Goal: Task Accomplishment & Management: Manage account settings

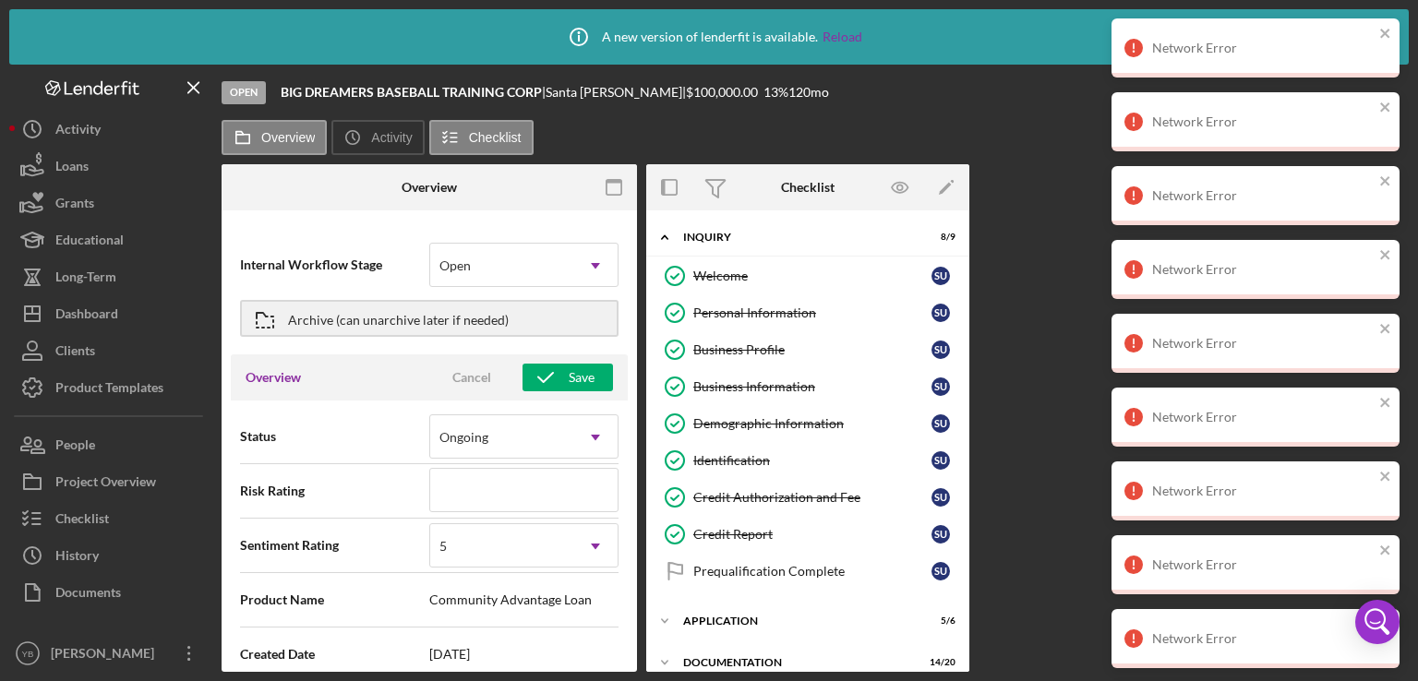
scroll to position [393, 0]
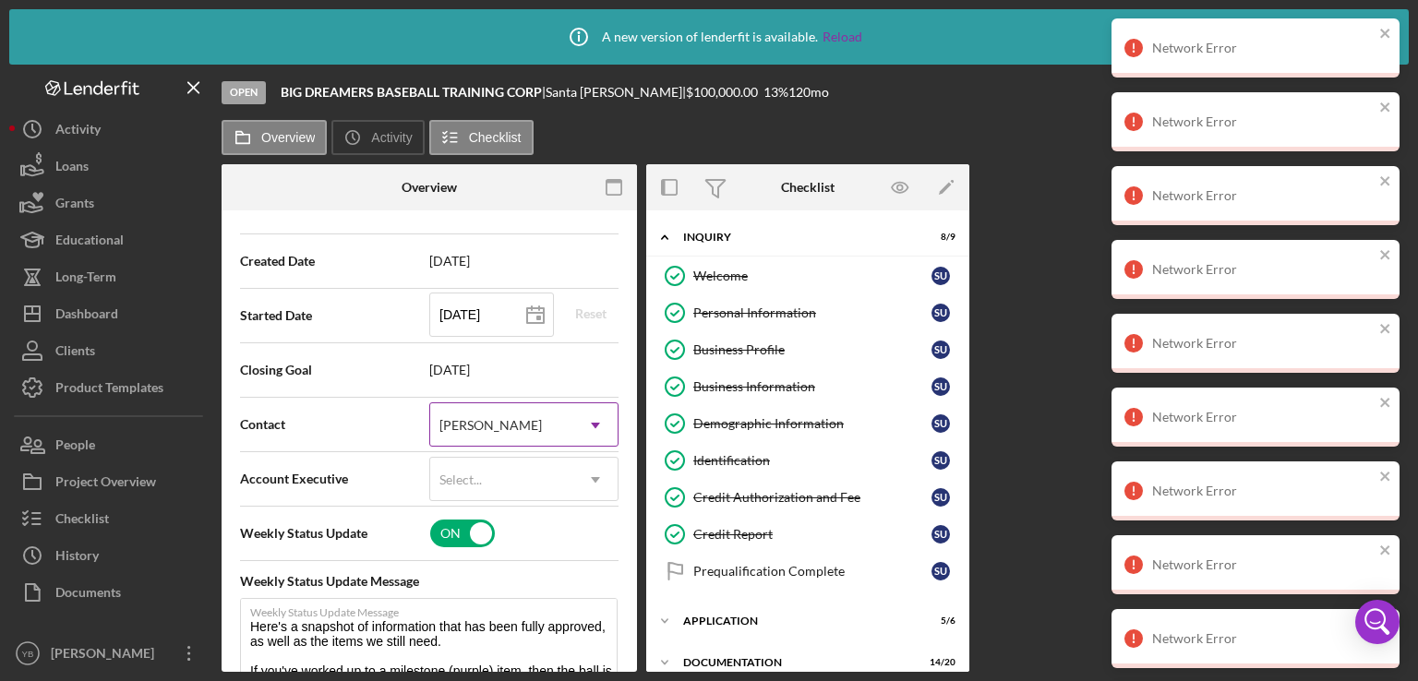
click at [588, 426] on icon "Icon/Dropdown Arrow" at bounding box center [595, 425] width 44 height 44
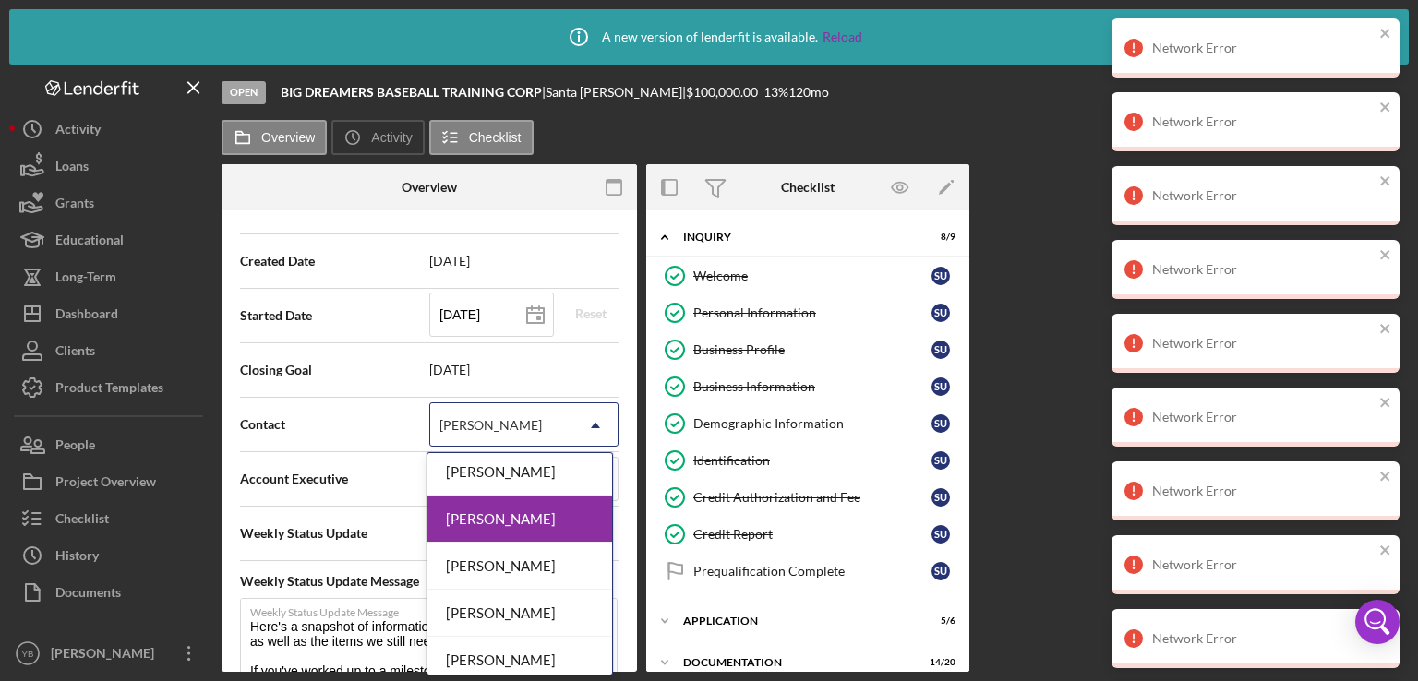
scroll to position [197, 0]
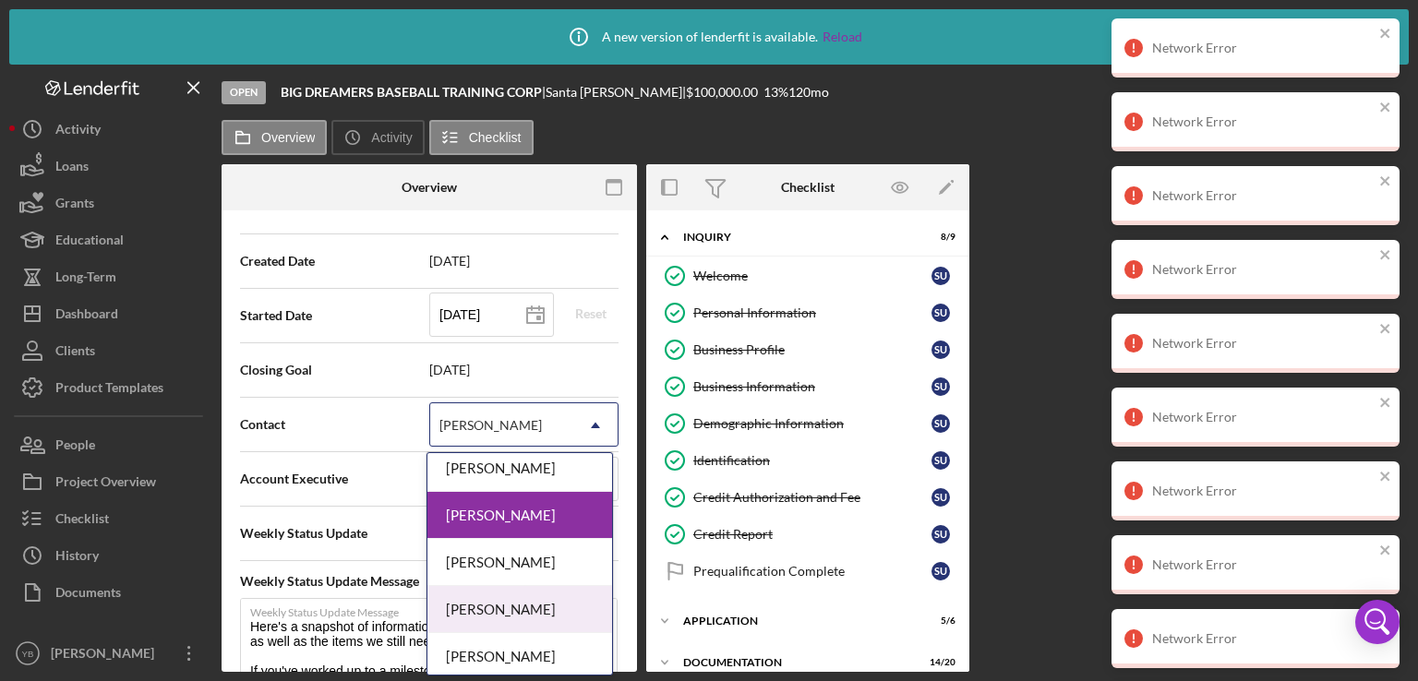
click at [538, 607] on div "[PERSON_NAME]" at bounding box center [519, 609] width 185 height 47
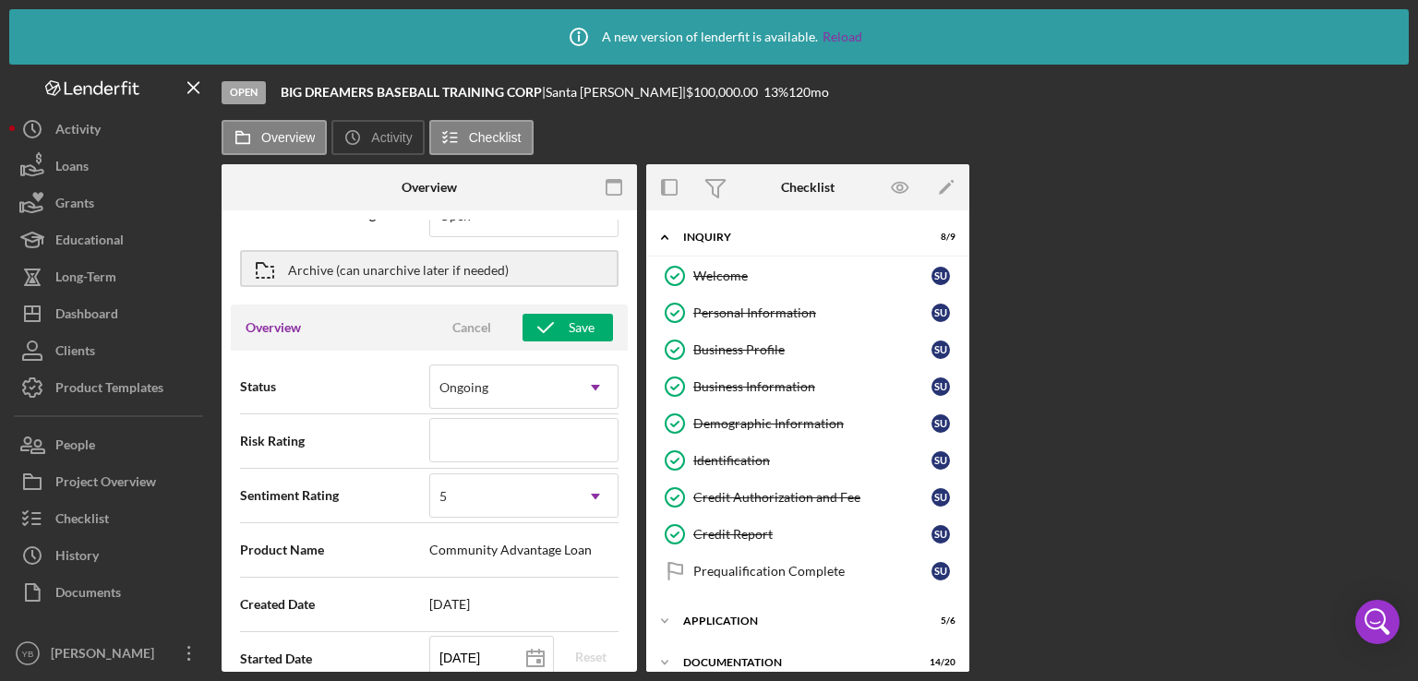
scroll to position [0, 0]
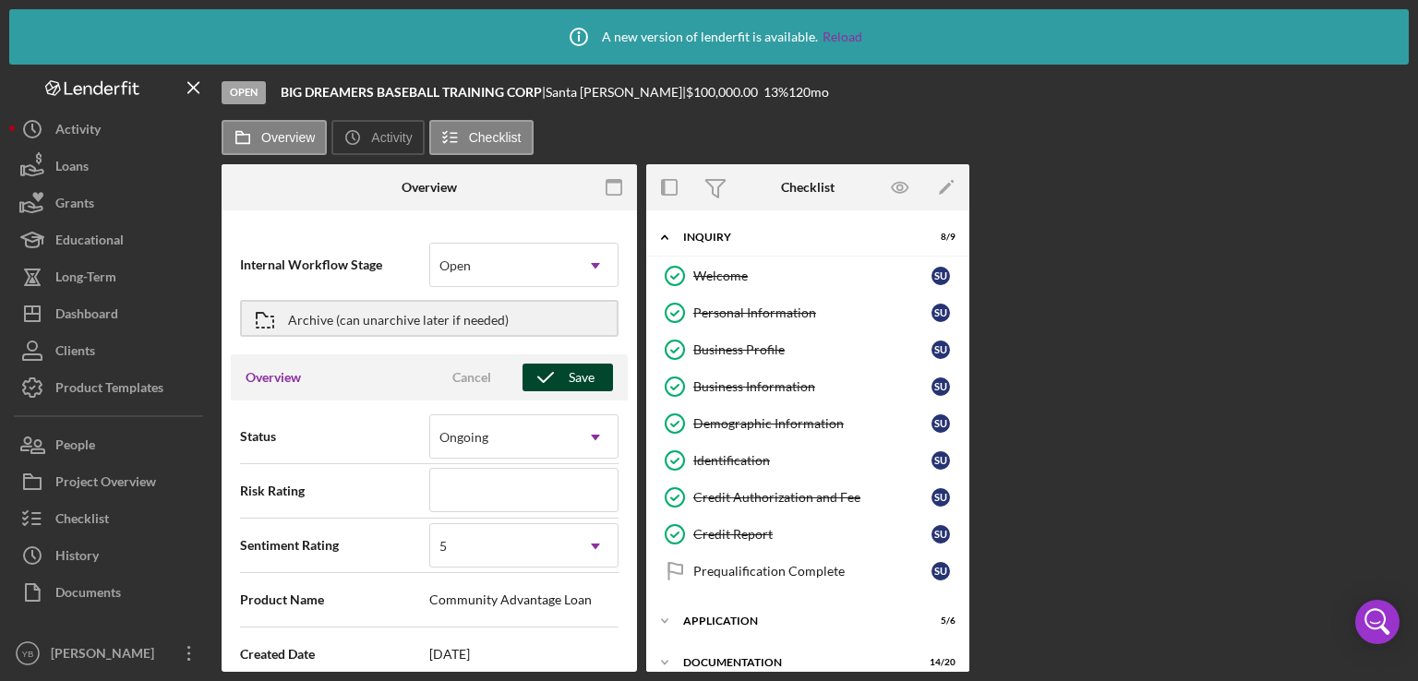
click at [573, 378] on div "Save" at bounding box center [582, 378] width 26 height 28
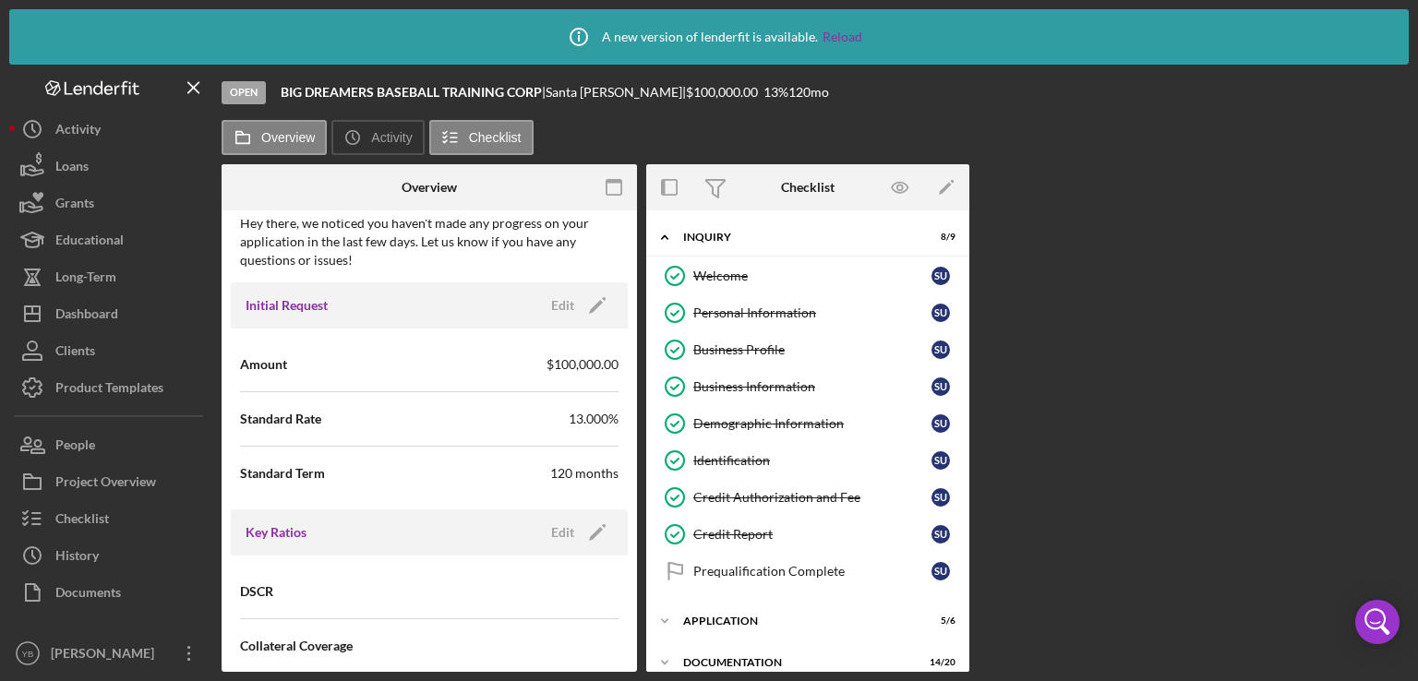
scroll to position [912, 0]
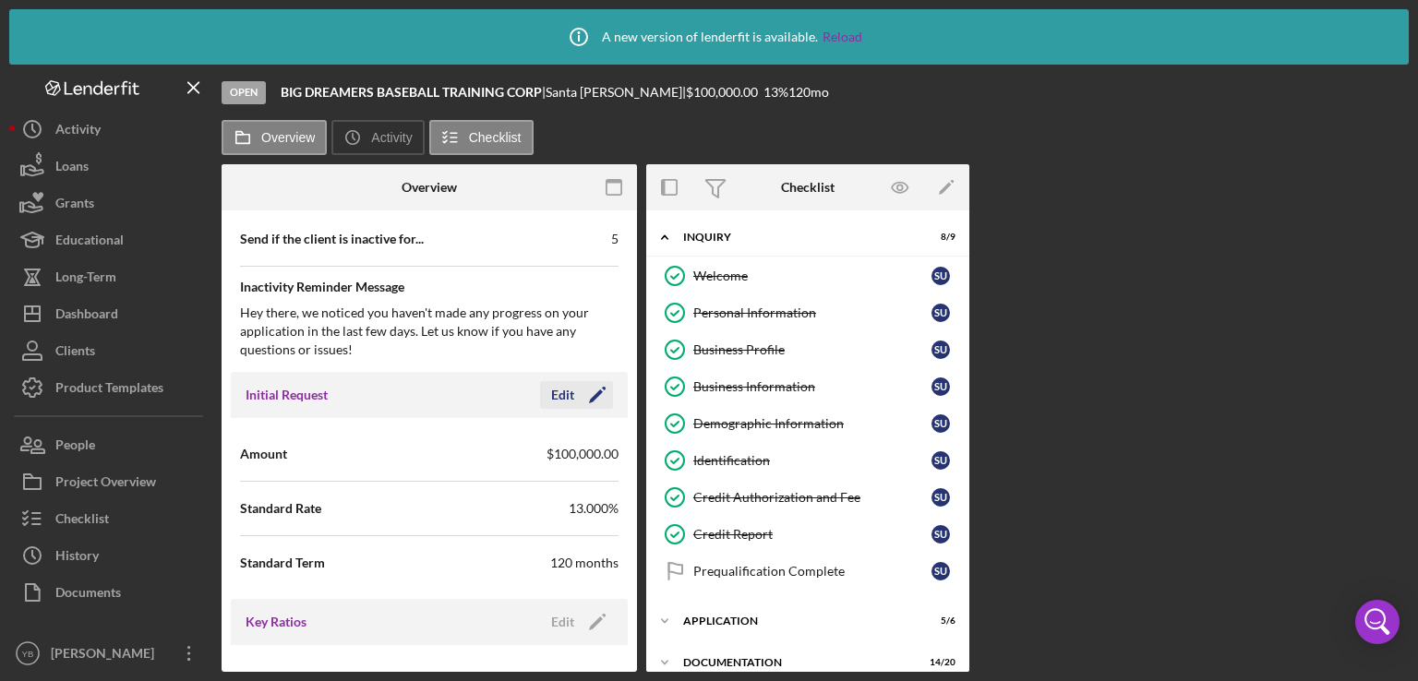
click at [593, 390] on polygon "button" at bounding box center [596, 397] width 14 height 14
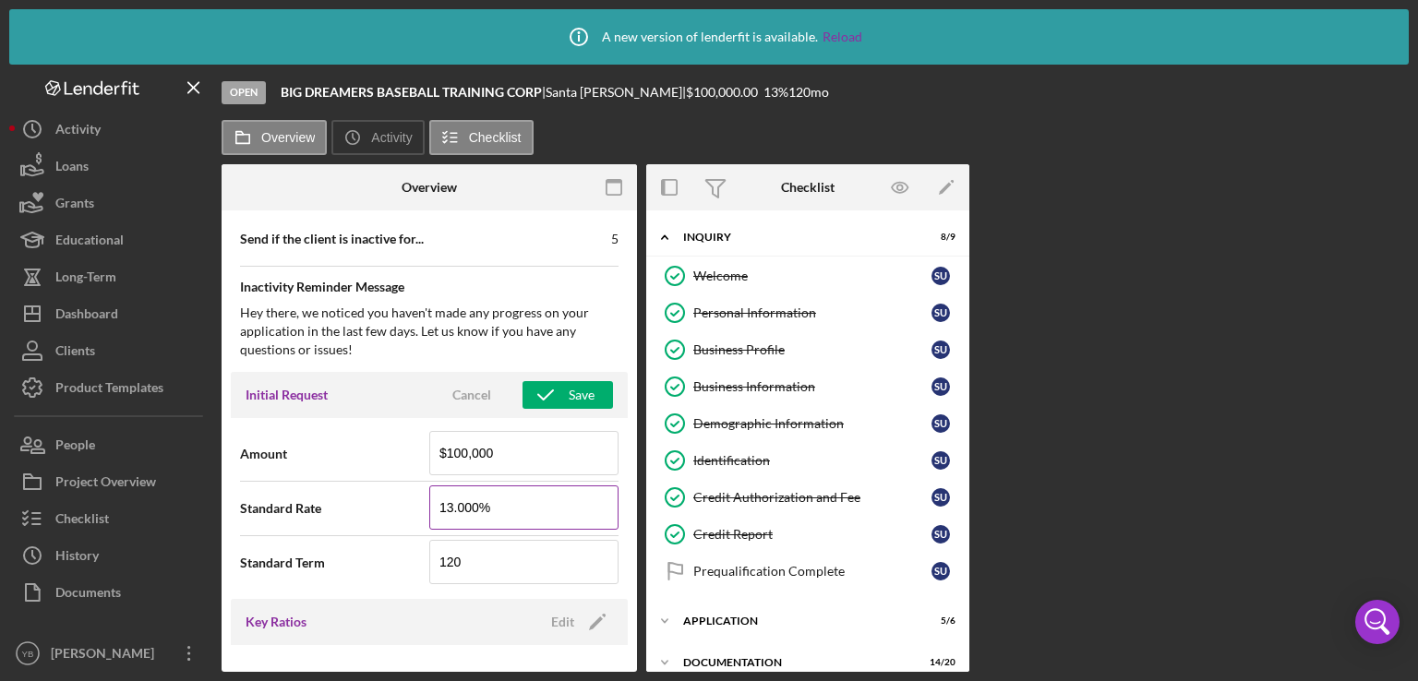
click at [454, 504] on input "13.000%" at bounding box center [523, 508] width 189 height 44
type input "13.000%"
click at [458, 555] on input "120" at bounding box center [523, 562] width 189 height 44
type input "1"
type input "96"
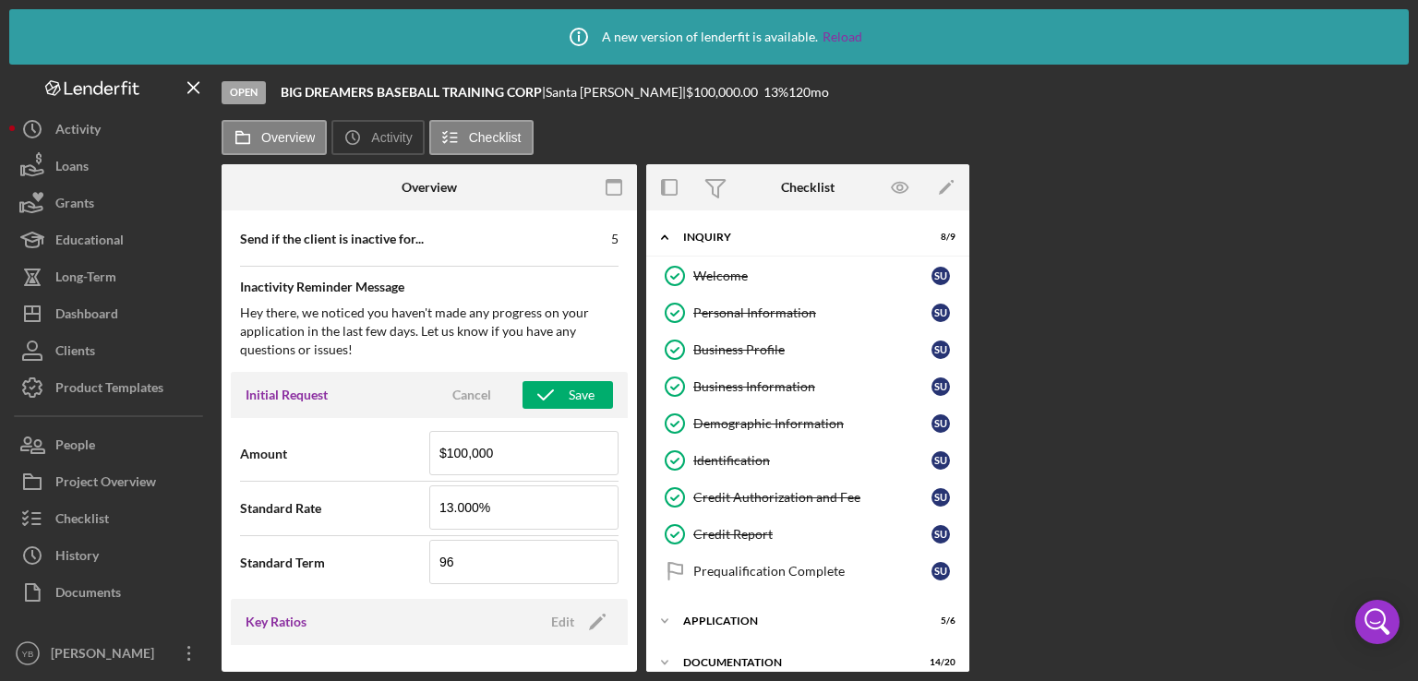
drag, startPoint x: 637, startPoint y: 438, endPoint x: 633, endPoint y: 462, distance: 23.4
click at [633, 462] on div "Overview Internal Workflow Stage Open Icon/Dropdown Arrow Archive (can unarchiv…" at bounding box center [815, 418] width 1187 height 508
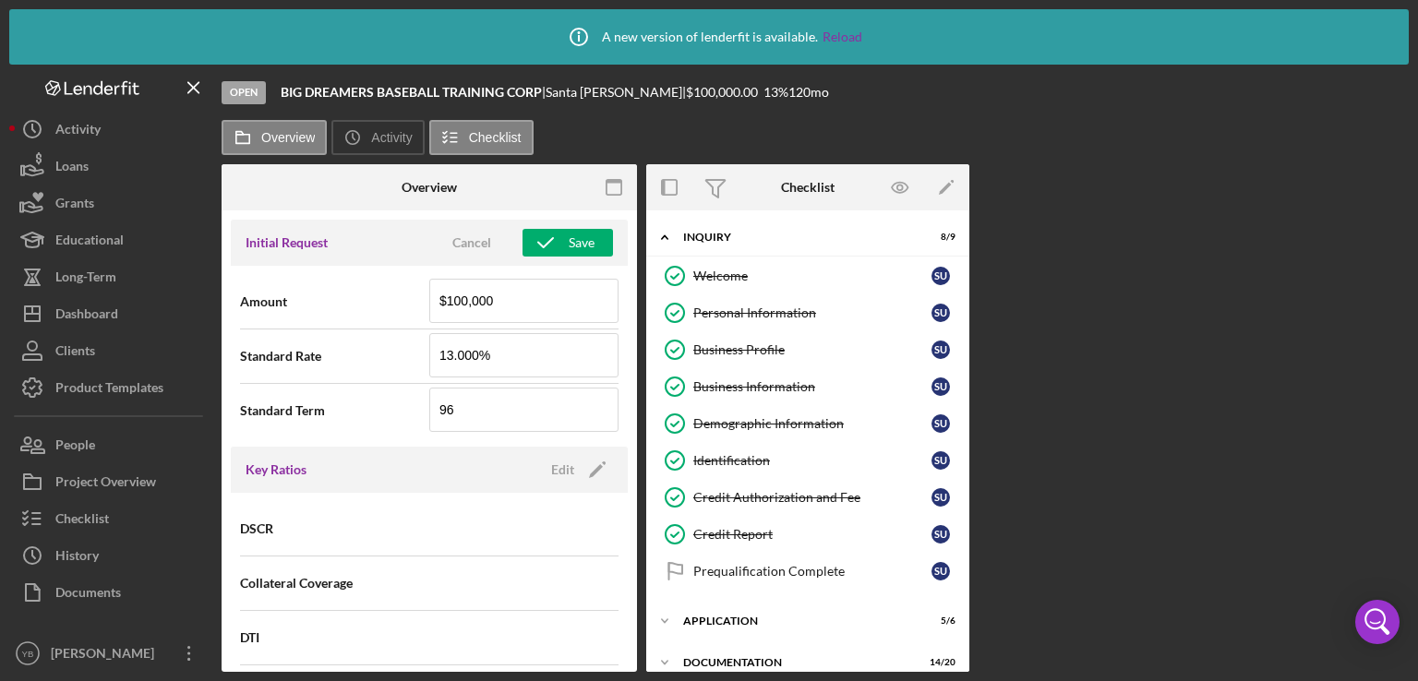
scroll to position [1069, 0]
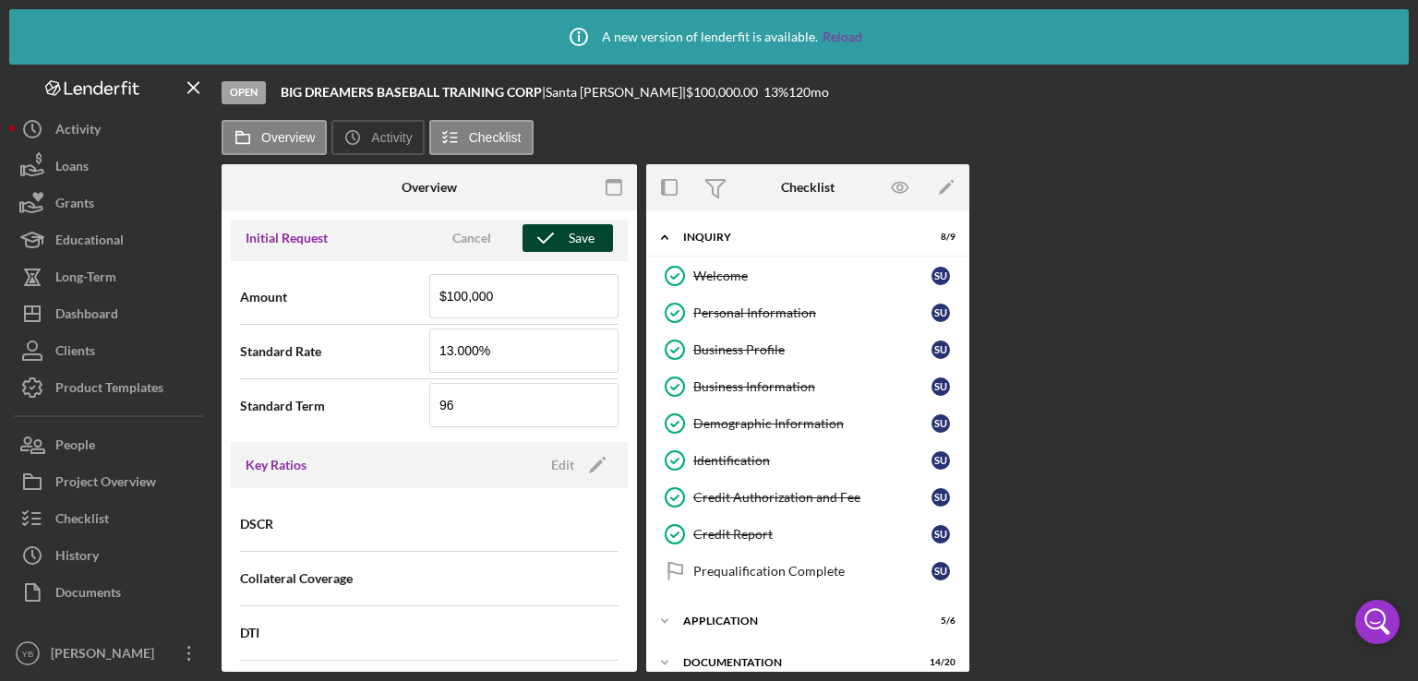
click at [572, 235] on div "Save" at bounding box center [582, 238] width 26 height 28
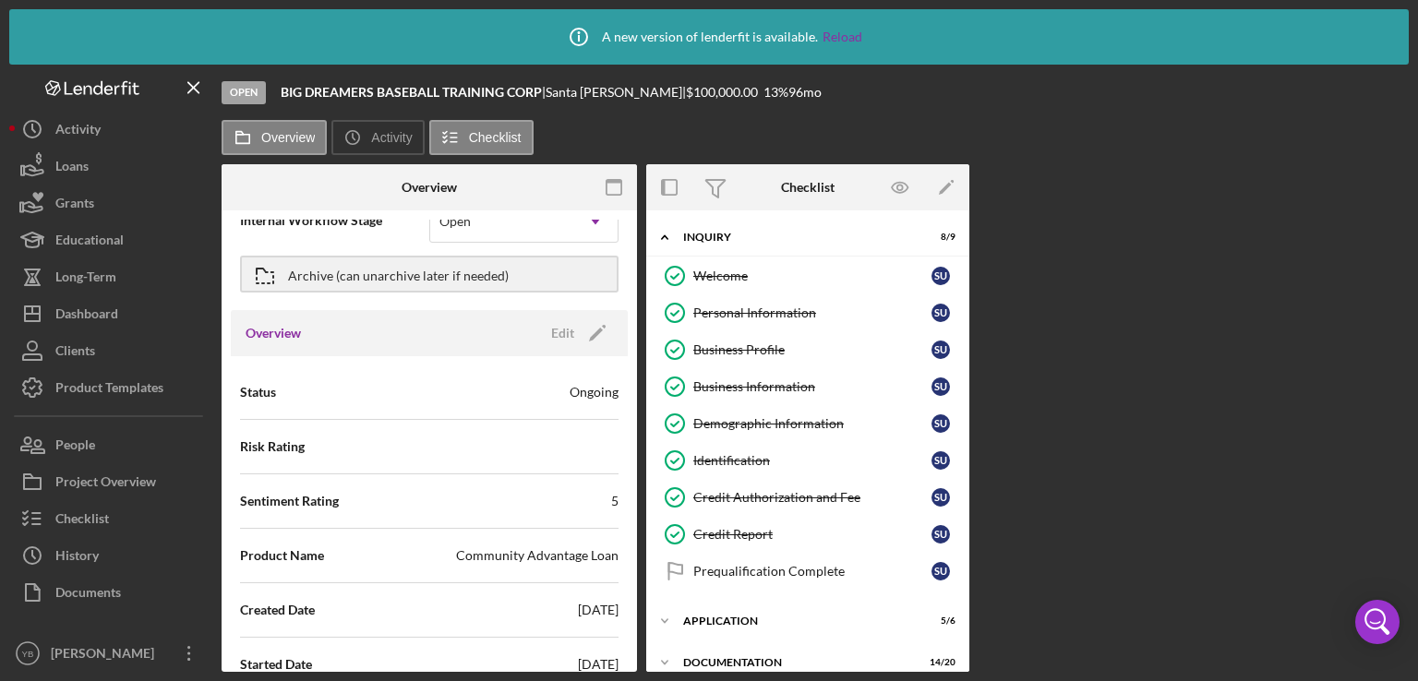
scroll to position [0, 0]
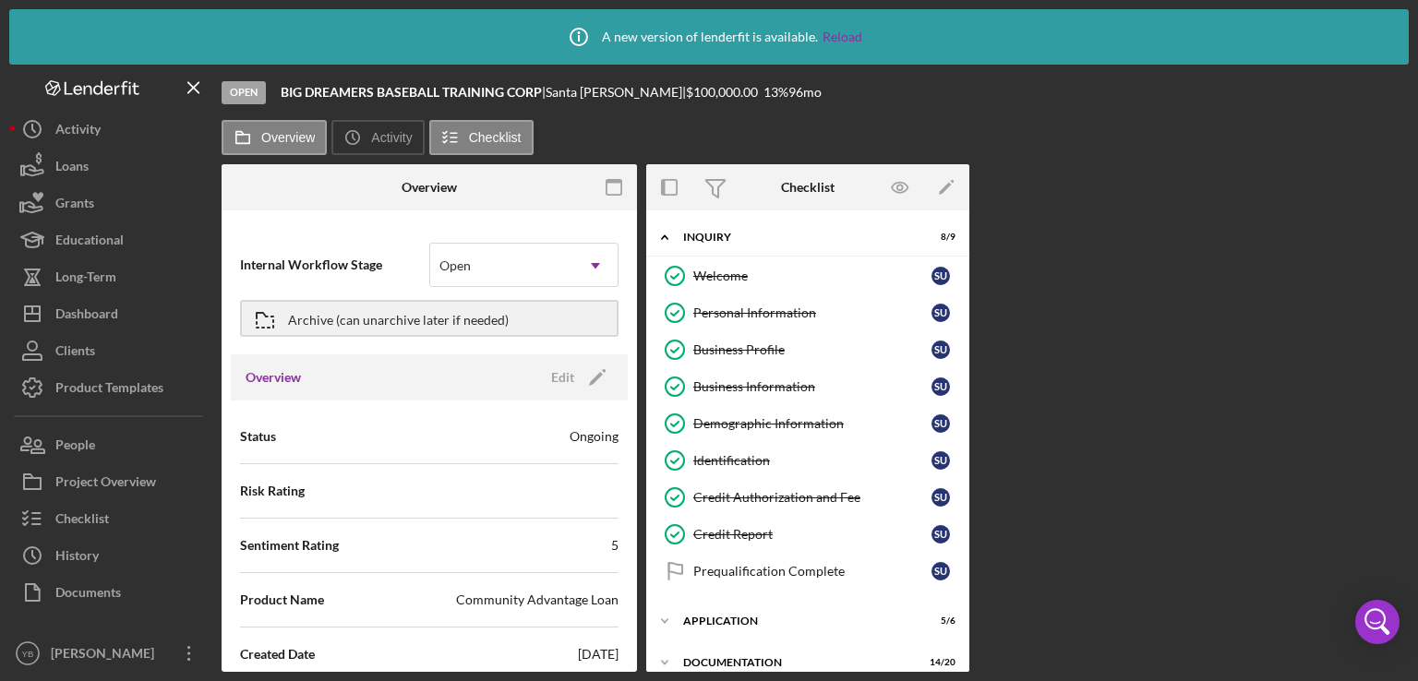
click at [1139, 156] on div "Overview Icon/History Activity Checklist Overview Internal Workflow Stage Open …" at bounding box center [815, 396] width 1187 height 552
drag, startPoint x: 630, startPoint y: 267, endPoint x: 634, endPoint y: 283, distance: 17.2
click at [634, 283] on div "Internal Workflow Stage Open Icon/Dropdown Arrow Archive (can unarchive later i…" at bounding box center [429, 446] width 415 height 452
